Goal: Task Accomplishment & Management: Complete application form

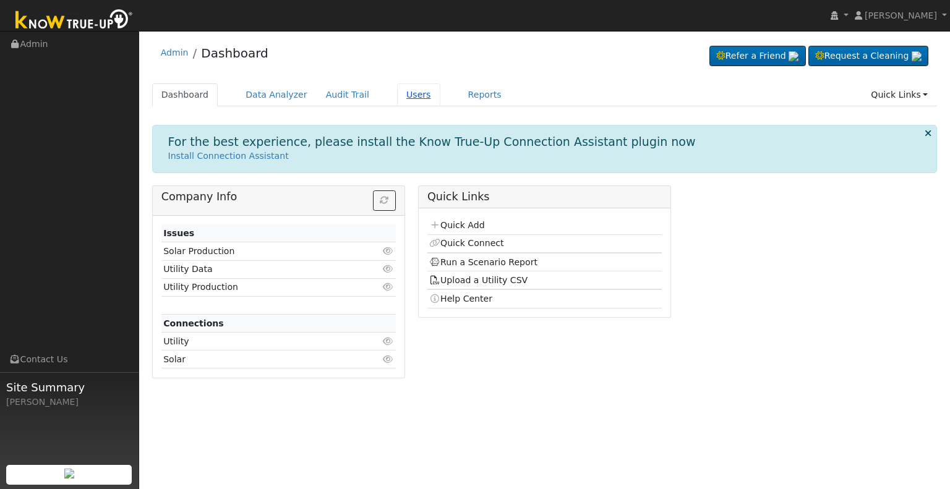
click at [406, 96] on link "Users" at bounding box center [418, 95] width 43 height 23
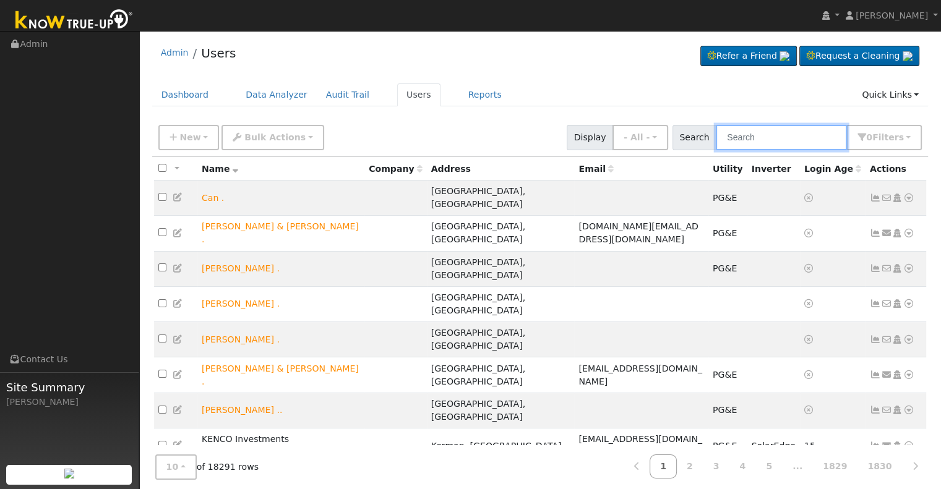
click at [767, 138] on input "text" at bounding box center [781, 137] width 131 height 25
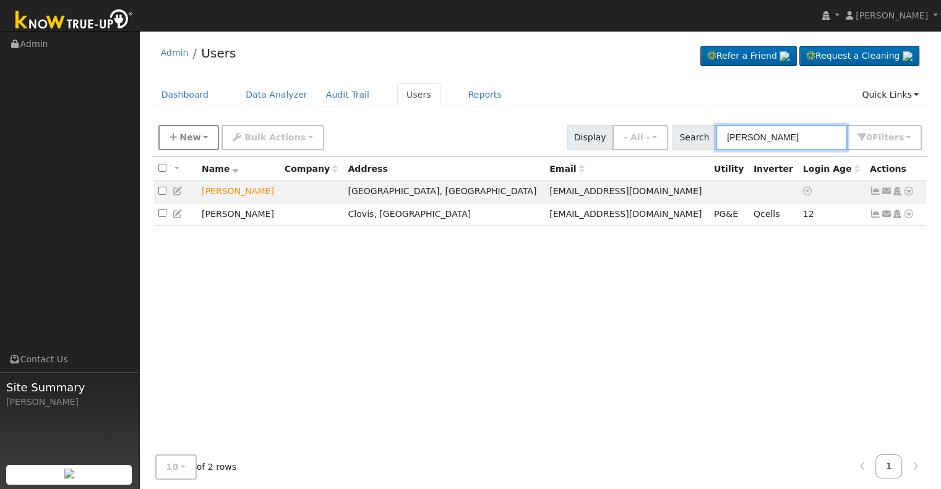
type input "george san"
click at [170, 136] on icon "button" at bounding box center [173, 137] width 7 height 9
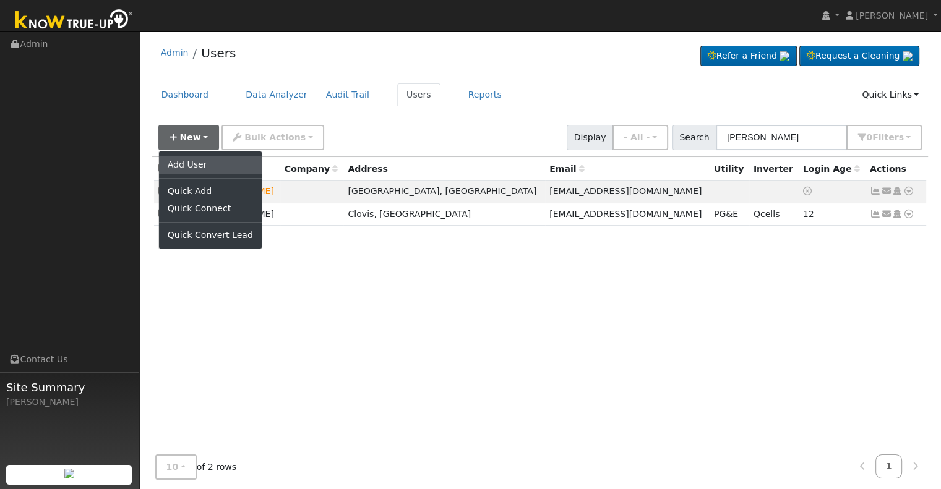
click at [191, 163] on link "Add User" at bounding box center [210, 164] width 103 height 17
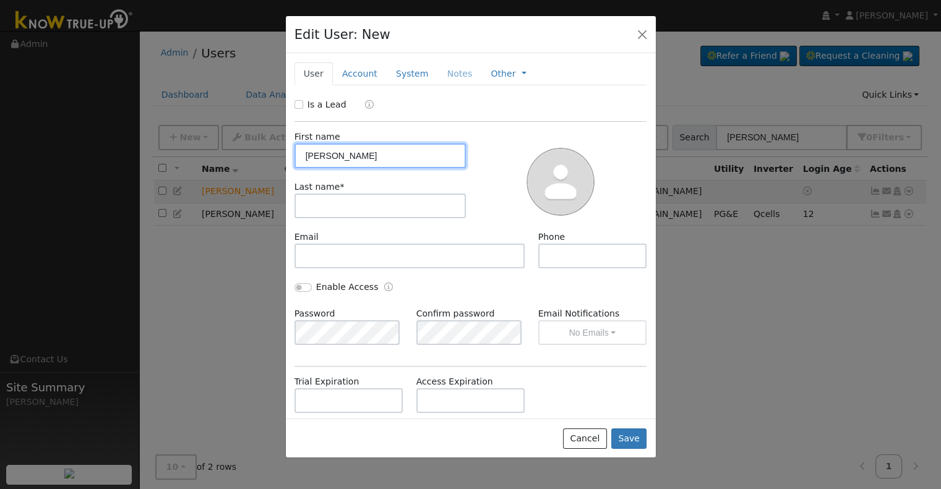
type input "George"
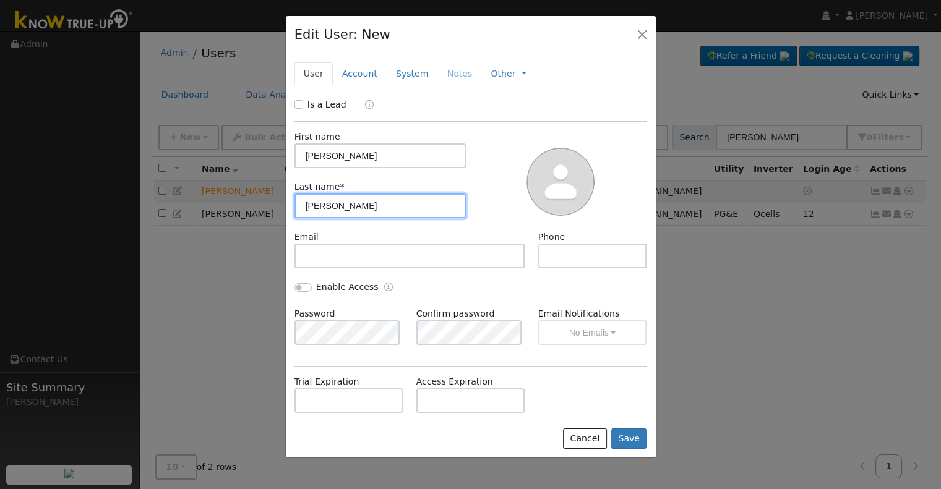
type input "Sanchez"
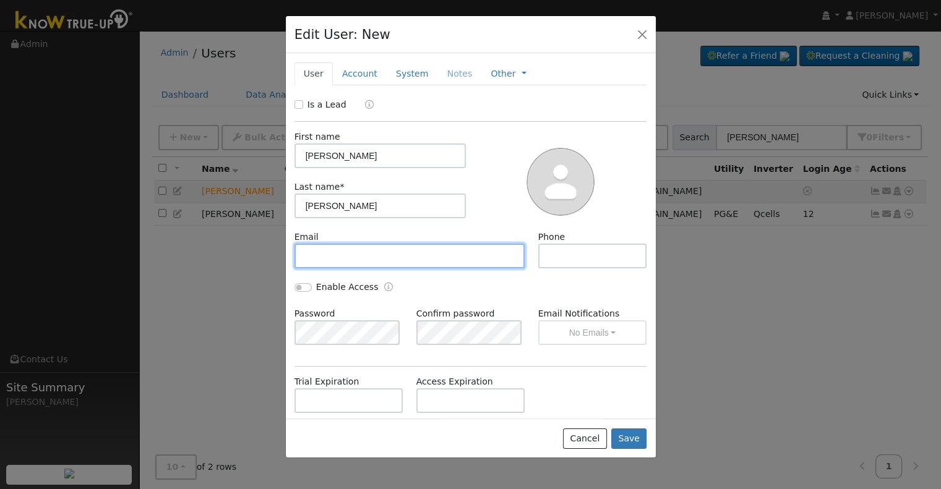
click at [329, 254] on input "text" at bounding box center [410, 256] width 231 height 25
type input "oneloveonegod@sbcglobal.net"
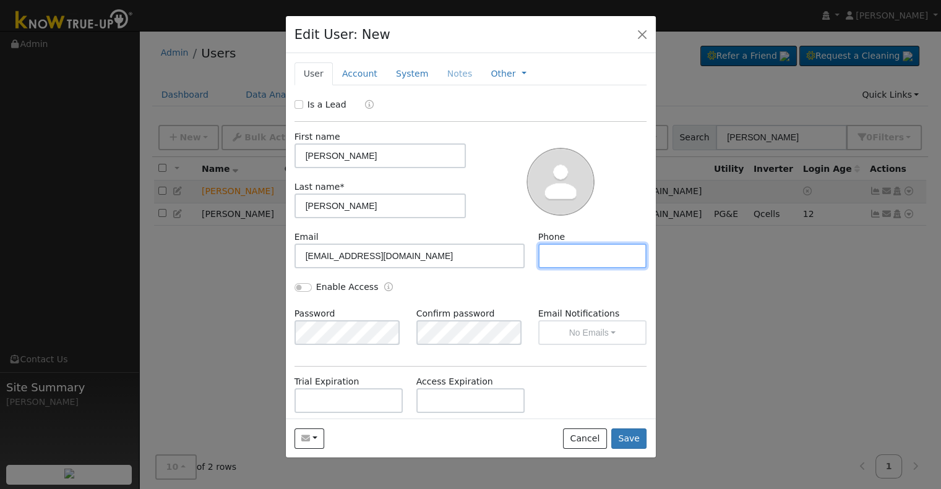
click at [558, 259] on input "text" at bounding box center [592, 256] width 109 height 25
click at [556, 255] on input "23096319964" at bounding box center [592, 256] width 109 height 25
click at [566, 254] on input "230 96319964" at bounding box center [592, 256] width 109 height 25
drag, startPoint x: 575, startPoint y: 254, endPoint x: 579, endPoint y: 262, distance: 8.3
click at [576, 254] on input "209 6319964" at bounding box center [592, 256] width 109 height 25
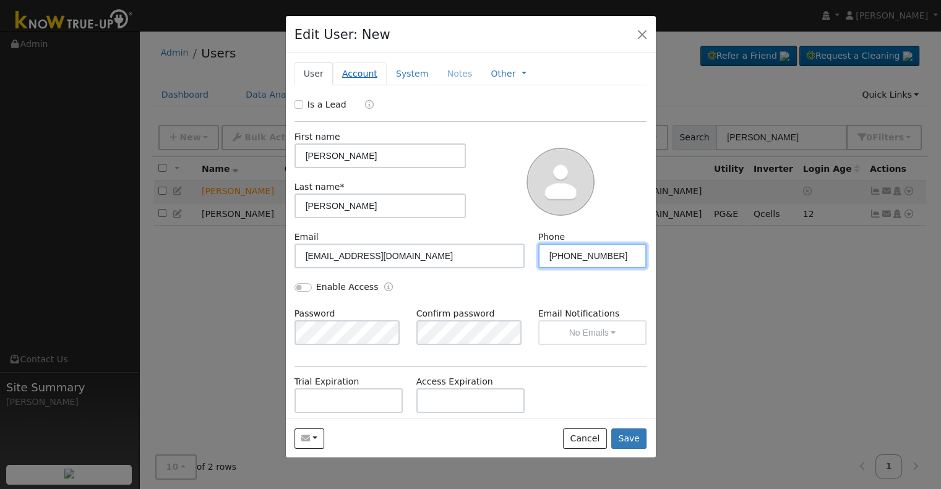
type input "209 631-9964"
click at [351, 71] on link "Account" at bounding box center [360, 73] width 54 height 23
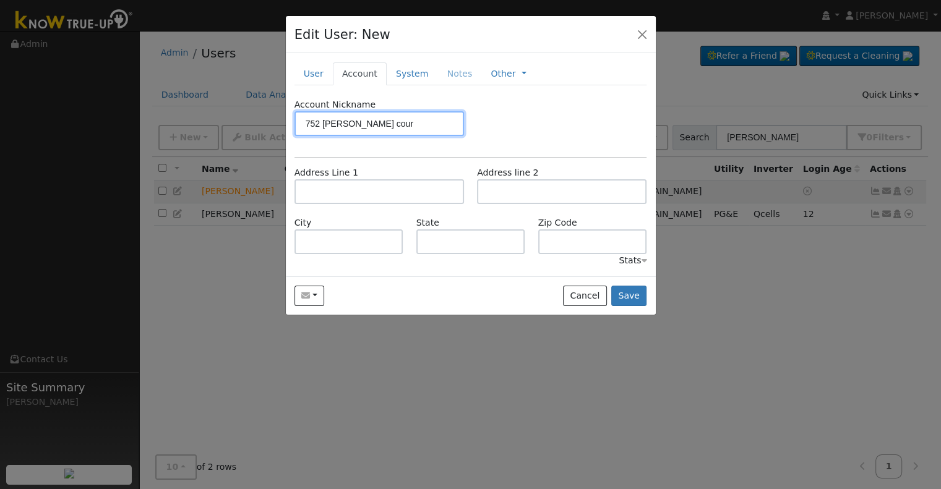
type input "752 wren court"
drag, startPoint x: 304, startPoint y: 121, endPoint x: 388, endPoint y: 120, distance: 83.5
click at [388, 120] on input "752 wren court" at bounding box center [380, 123] width 170 height 25
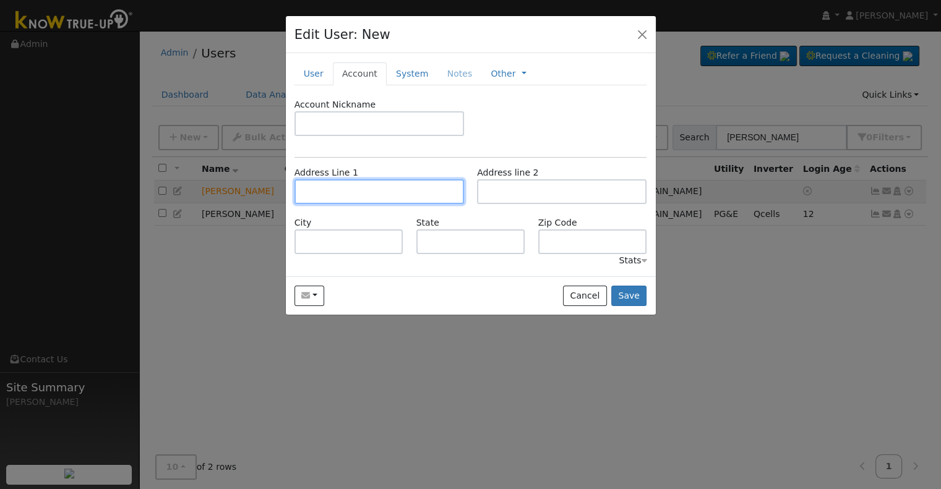
click at [339, 195] on input "text" at bounding box center [380, 191] width 170 height 25
paste input "752 wren court"
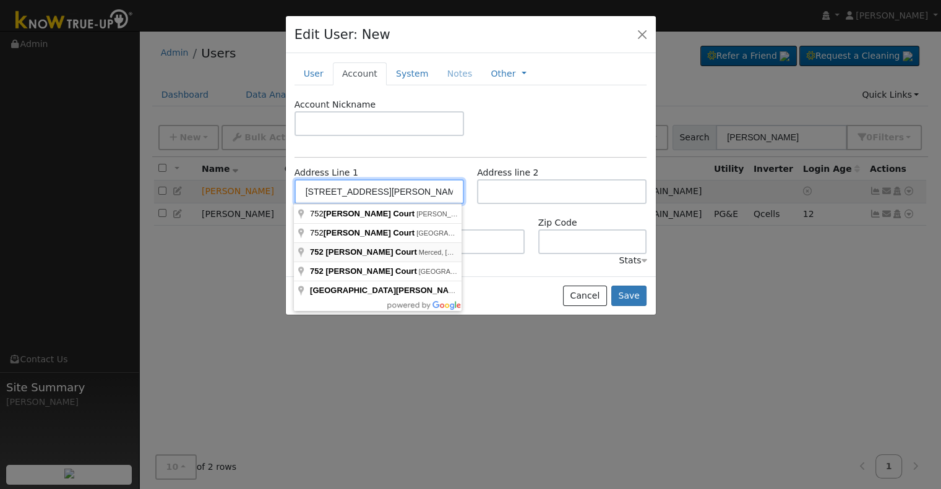
type input "752 Wren Court"
type input "Merced"
type input "CA"
type input "95340"
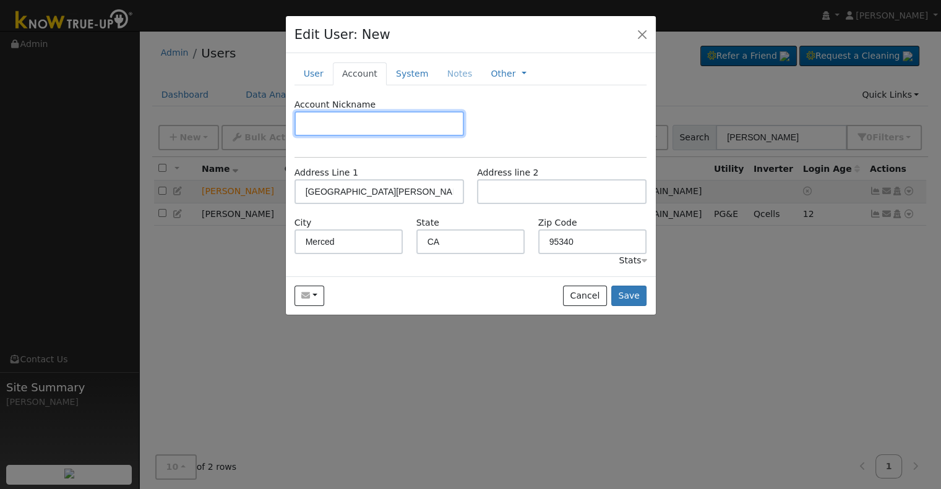
click at [358, 116] on input "text" at bounding box center [380, 123] width 170 height 25
type input "Default"
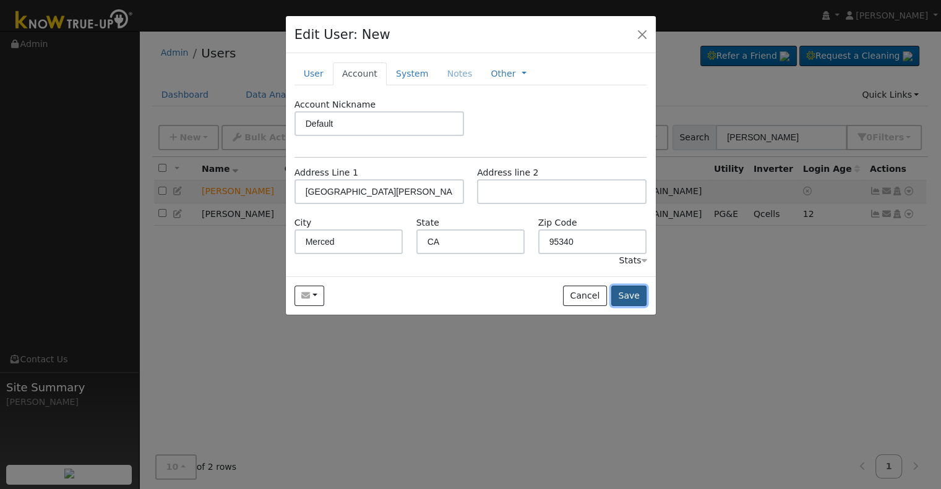
click at [634, 296] on button "Save" at bounding box center [629, 296] width 36 height 21
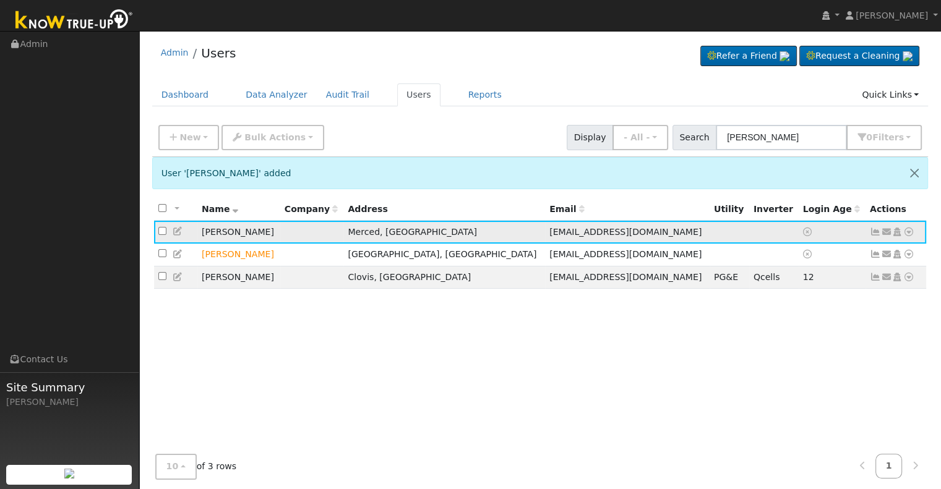
click at [897, 231] on icon at bounding box center [897, 232] width 11 height 9
